Goal: Information Seeking & Learning: Learn about a topic

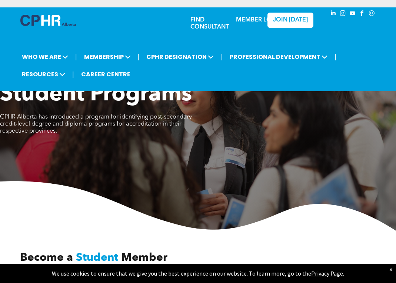
click at [252, 18] on link "MEMBER LOGIN" at bounding box center [259, 20] width 46 height 6
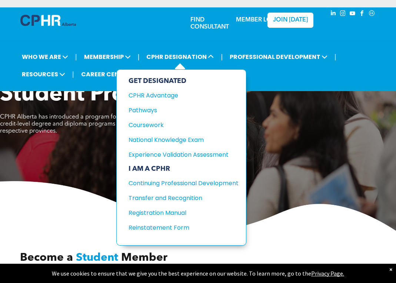
click at [155, 172] on div "I AM A CPHR" at bounding box center [184, 169] width 110 height 8
click at [155, 182] on div "Continuing Professional Development" at bounding box center [178, 183] width 99 height 9
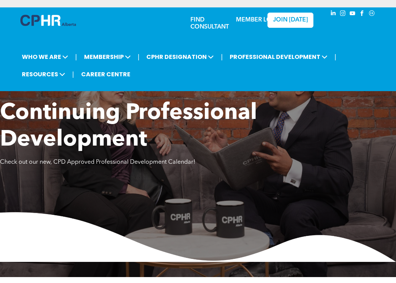
click at [250, 23] on link "MEMBER LOGIN" at bounding box center [259, 20] width 46 height 6
